Goal: Find specific fact: Find specific fact

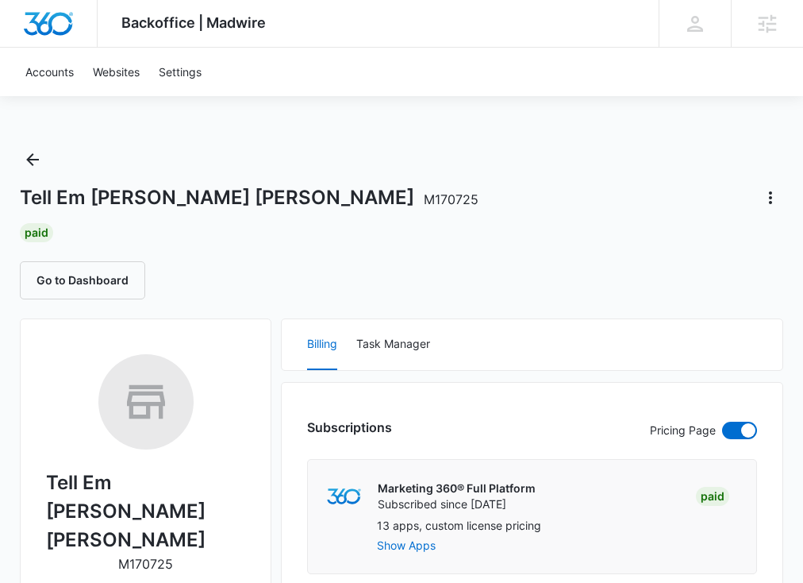
click at [424, 198] on span "M170725" at bounding box center [451, 199] width 55 height 16
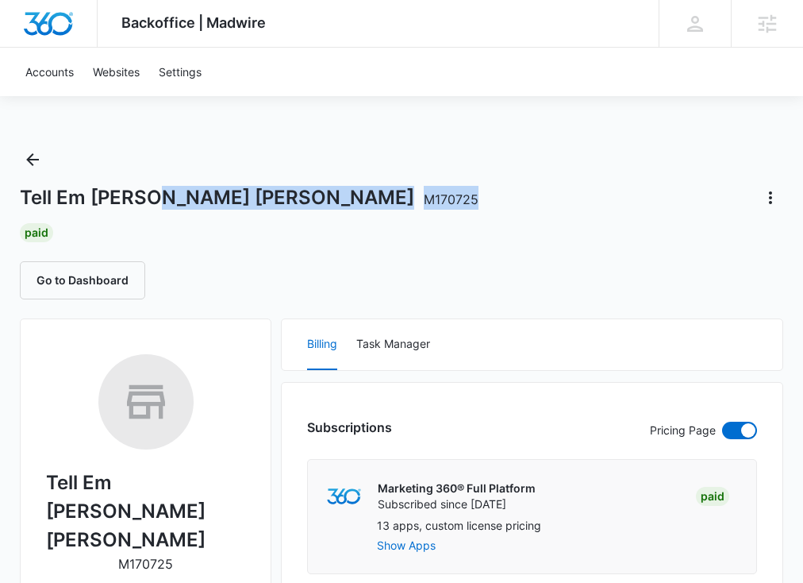
click at [424, 198] on span "M170725" at bounding box center [451, 199] width 55 height 16
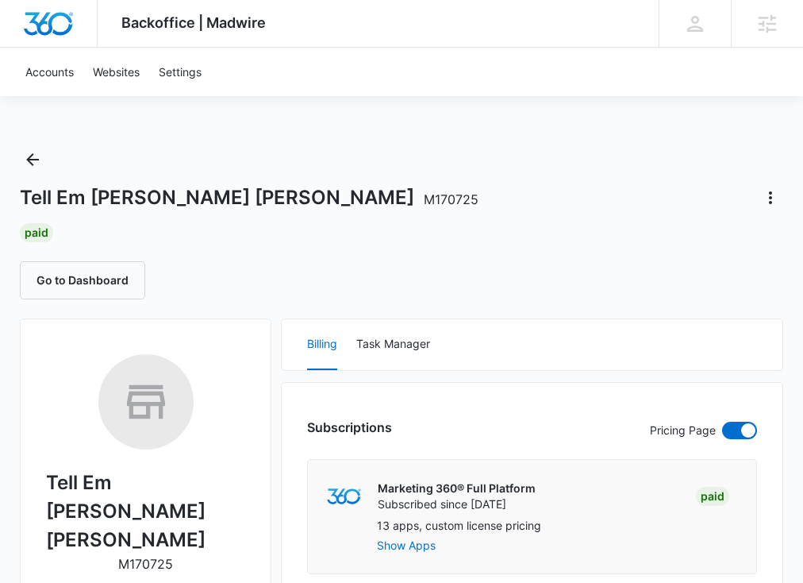
click at [153, 554] on p "M170725" at bounding box center [145, 563] width 55 height 19
copy p "M170725"
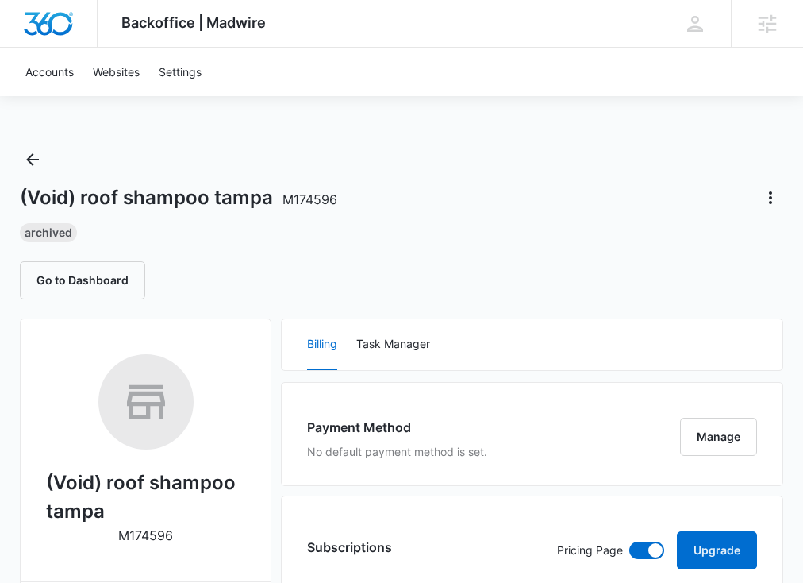
click at [157, 539] on p "M174596" at bounding box center [145, 535] width 55 height 19
copy p "M174596"
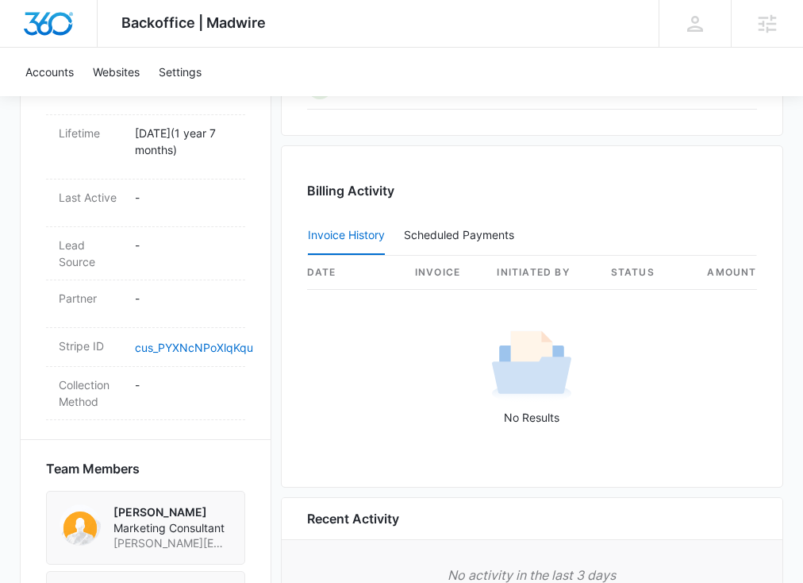
scroll to position [919, 0]
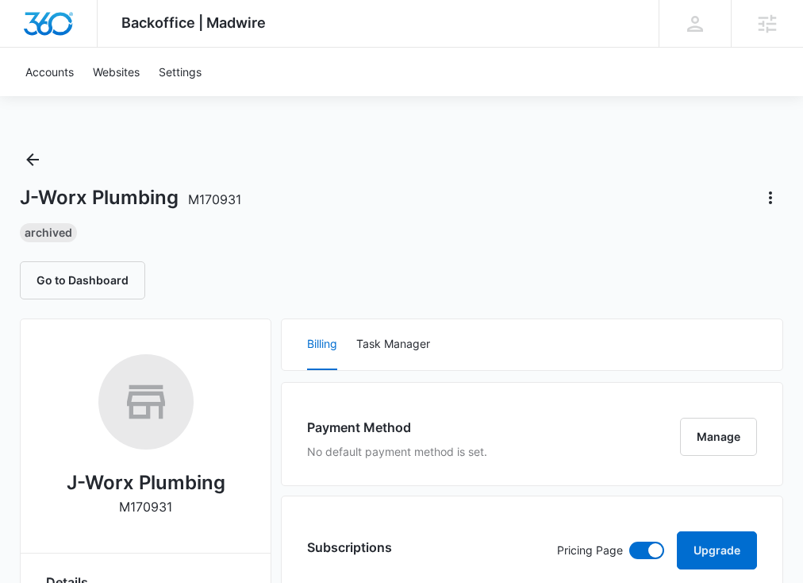
click at [149, 511] on p "M170931" at bounding box center [145, 506] width 53 height 19
copy p "M170931"
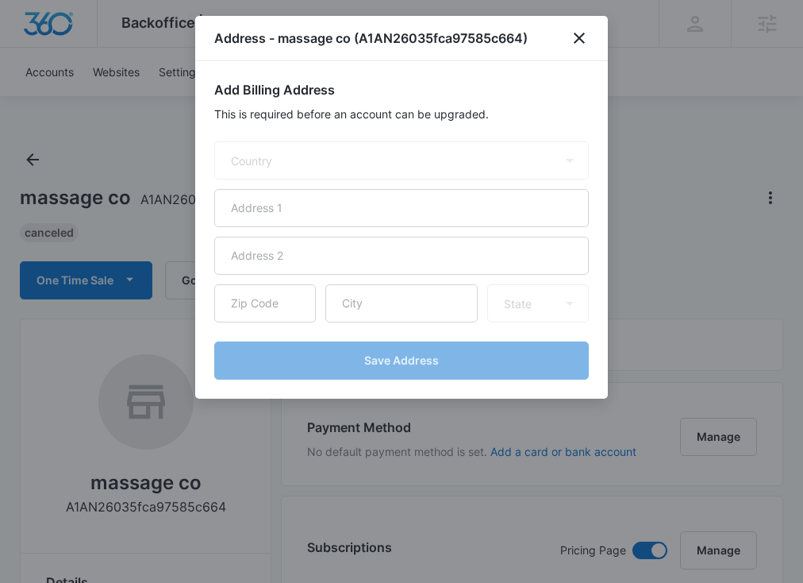
select select "US"
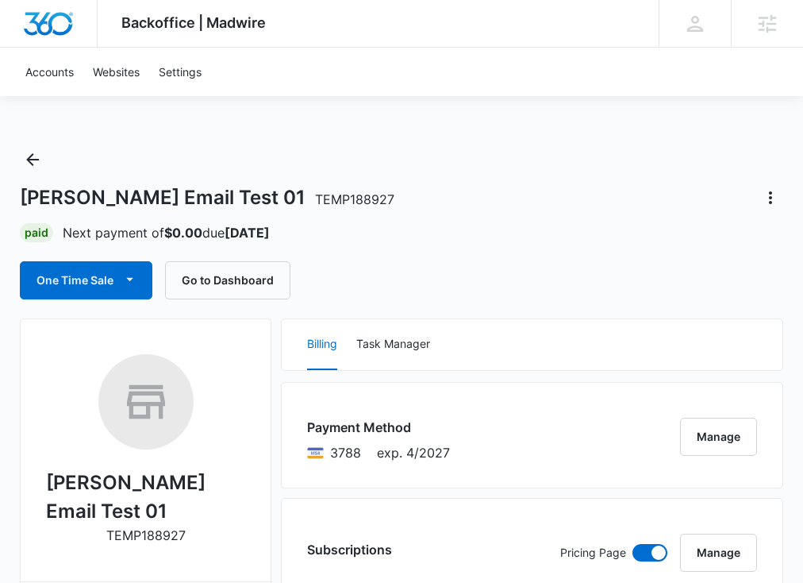
click at [166, 526] on p "TEMP188927" at bounding box center [145, 535] width 79 height 19
click at [154, 526] on p "TEMP188927" at bounding box center [145, 535] width 79 height 19
copy p "TEMP188927"
